Goal: Transaction & Acquisition: Purchase product/service

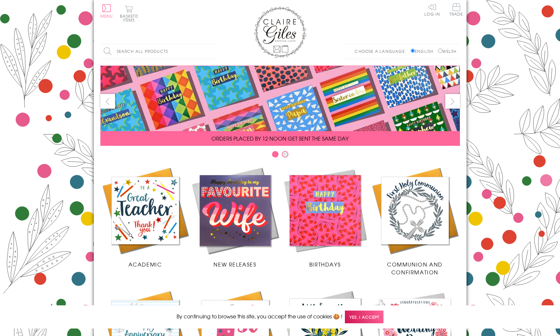
scroll to position [235, 0]
